Goal: Task Accomplishment & Management: Manage account settings

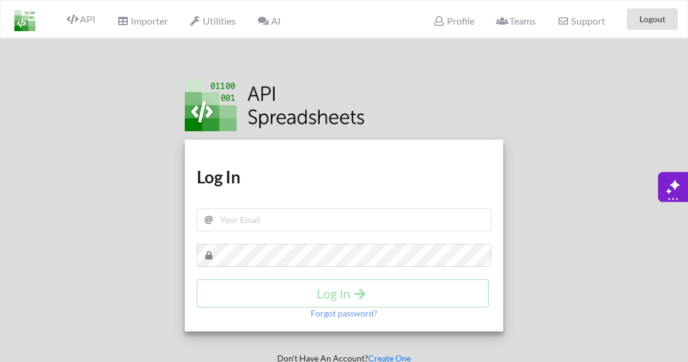
click at [302, 189] on div "Download hidden Download hidden Log In Log In Forgot password?" at bounding box center [344, 236] width 318 height 192
click at [286, 230] on input "text" at bounding box center [344, 220] width 294 height 23
click at [285, 224] on input "text" at bounding box center [344, 220] width 294 height 23
type input "[PERSON_NAME][EMAIL_ADDRESS][DOMAIN_NAME]"
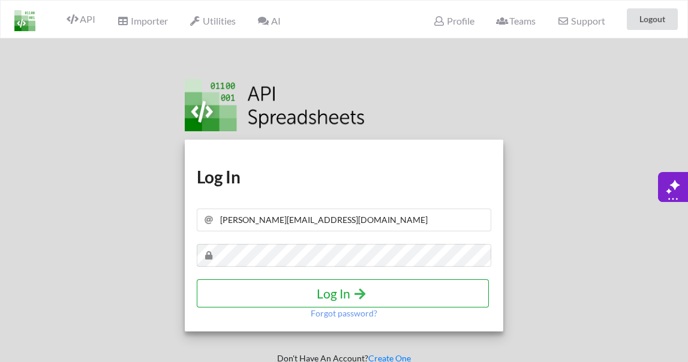
click at [339, 292] on h4 "Log In" at bounding box center [342, 293] width 267 height 15
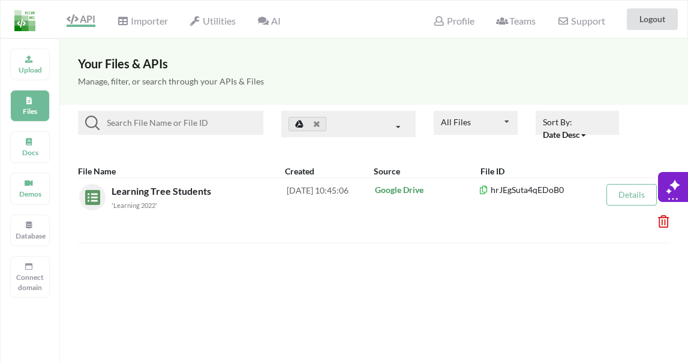
scroll to position [31, 0]
